Goal: Information Seeking & Learning: Learn about a topic

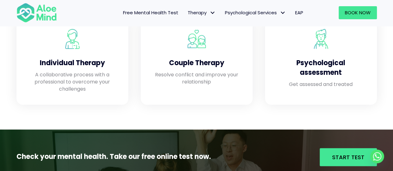
scroll to position [568, 0]
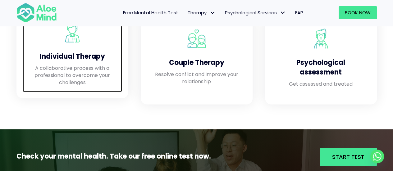
click at [88, 75] on p "A collaborative process with a professional to overcome your challenges" at bounding box center [72, 75] width 87 height 22
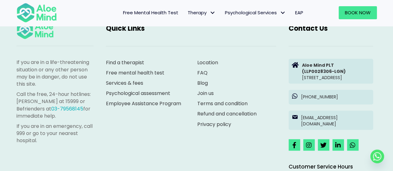
scroll to position [2911, 0]
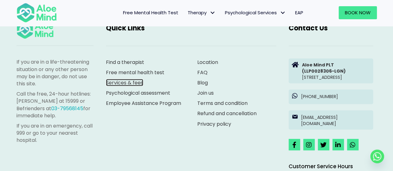
click at [114, 79] on link "Services & fees" at bounding box center [124, 82] width 37 height 7
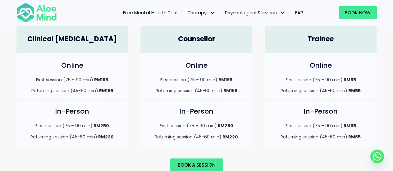
scroll to position [458, 0]
